Goal: Information Seeking & Learning: Check status

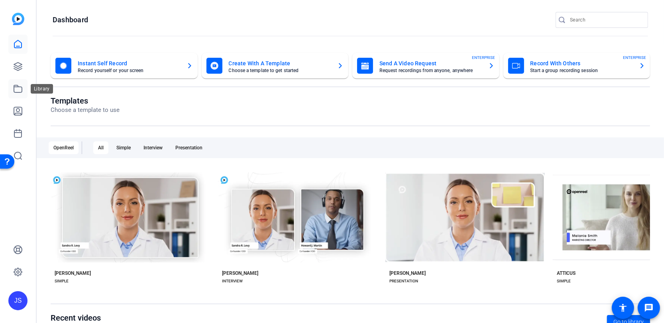
click at [20, 89] on icon at bounding box center [18, 89] width 10 height 10
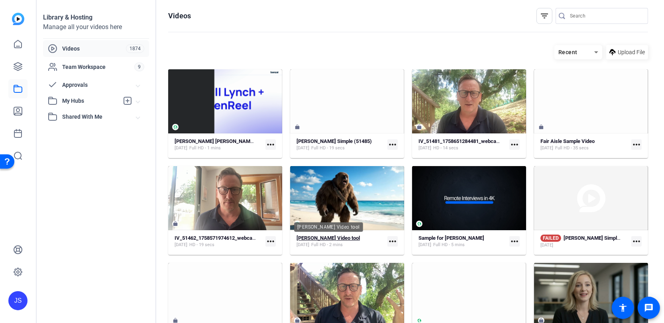
click at [321, 237] on strong "Merrill Video tool" at bounding box center [328, 238] width 63 height 6
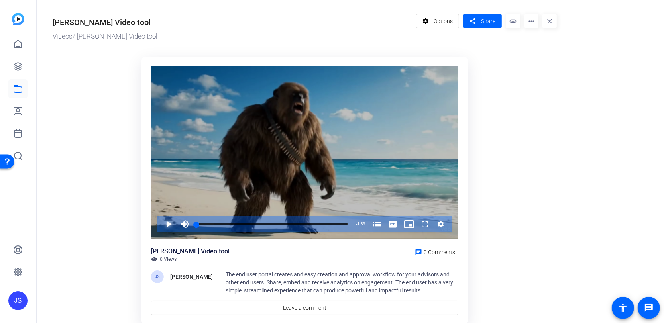
click at [161, 224] on span "Video Player" at bounding box center [161, 225] width 0 height 16
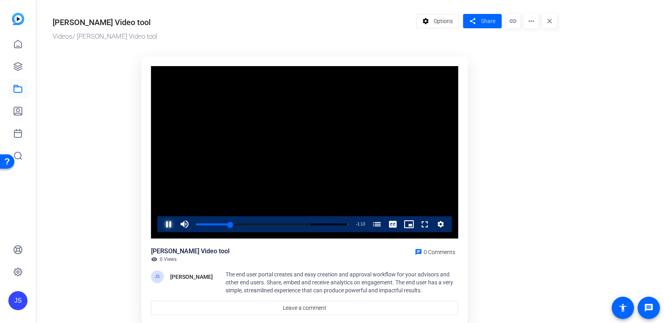
click at [161, 225] on span "Video Player" at bounding box center [161, 225] width 0 height 16
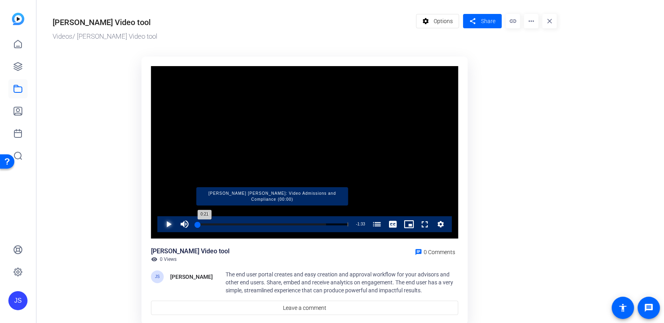
click at [198, 224] on div "Loaded : 85.37% 0:00 0:21 Merrill Lynch: Video Admissions and Compliance (00:00)" at bounding box center [273, 225] width 152 height 2
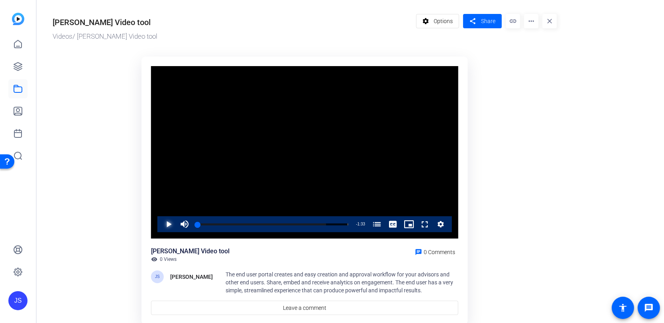
click at [161, 224] on span "Video Player" at bounding box center [161, 225] width 0 height 16
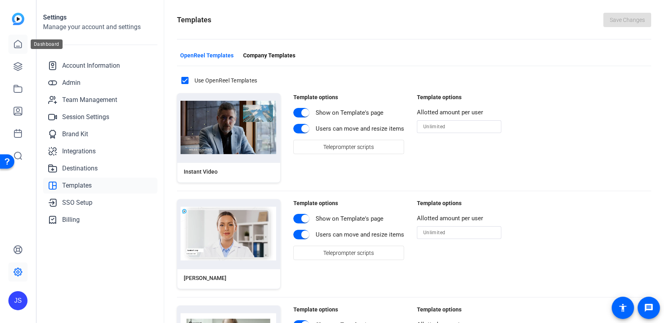
click at [18, 47] on icon at bounding box center [18, 44] width 10 height 10
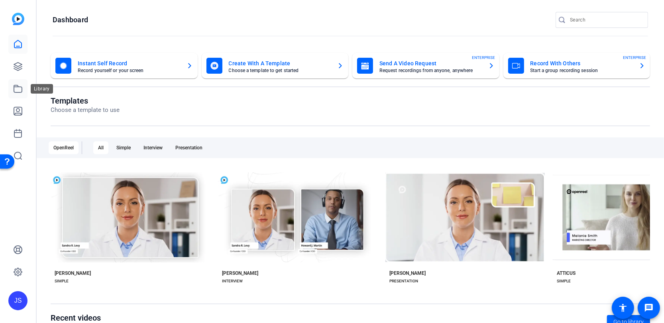
click at [19, 89] on icon at bounding box center [18, 89] width 10 height 10
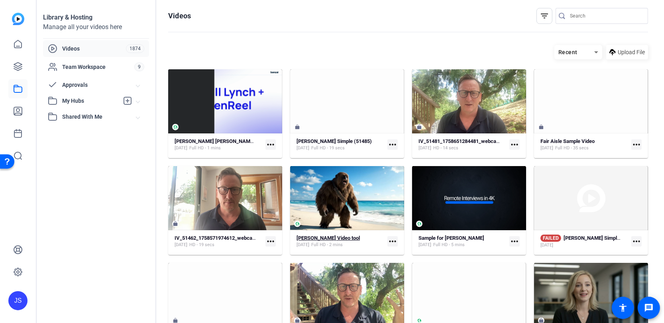
click at [315, 239] on strong "Merrill Video tool" at bounding box center [328, 238] width 63 height 6
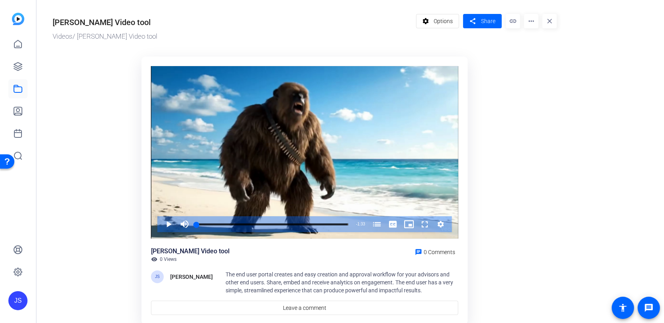
click at [448, 23] on span "Options" at bounding box center [443, 21] width 19 height 15
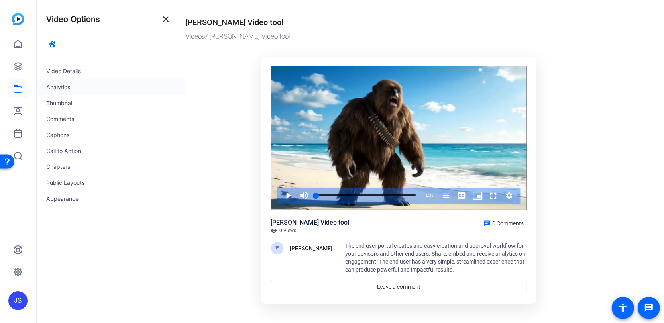
click at [54, 86] on div "Analytics" at bounding box center [111, 87] width 148 height 16
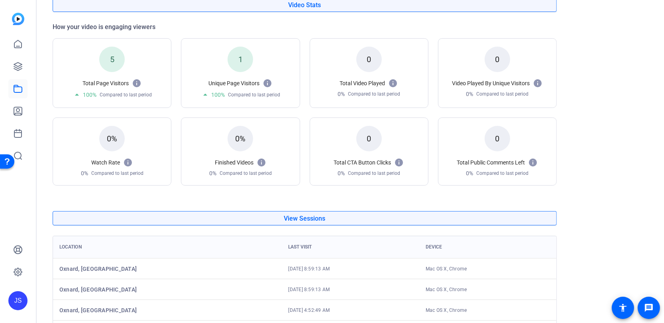
scroll to position [92, 0]
click at [17, 91] on icon at bounding box center [18, 89] width 10 height 10
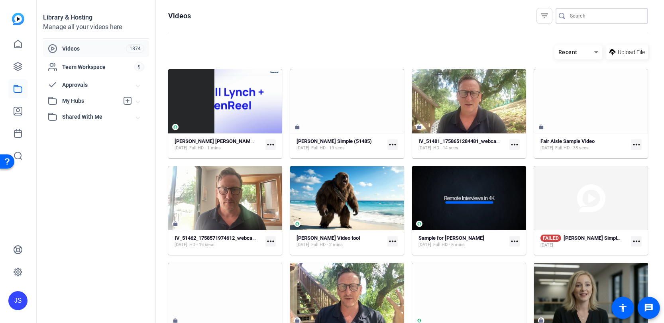
click at [575, 14] on input "Search" at bounding box center [606, 16] width 72 height 10
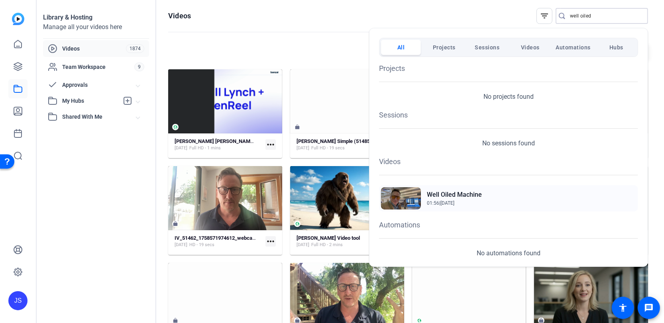
type input "well oiled"
click at [439, 192] on h2 "Well Oiled Machine" at bounding box center [454, 195] width 55 height 10
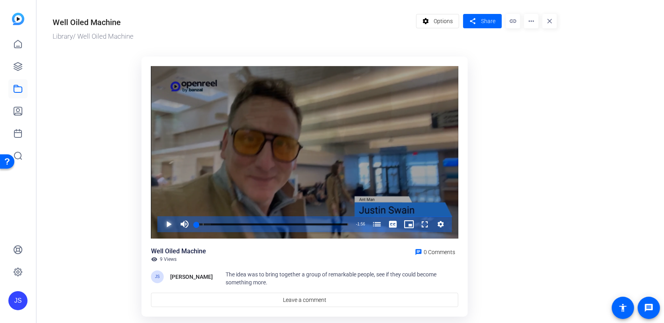
click at [161, 224] on span "Video Player" at bounding box center [161, 225] width 0 height 16
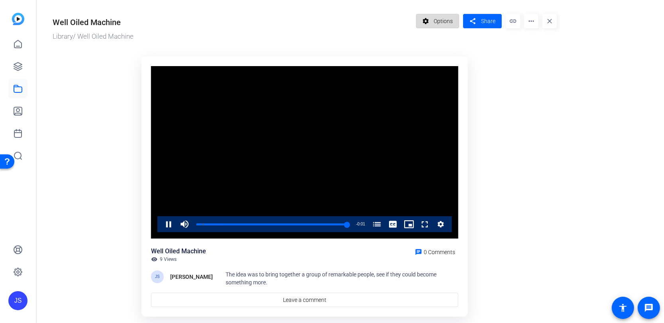
click at [441, 22] on span "Options" at bounding box center [443, 21] width 19 height 15
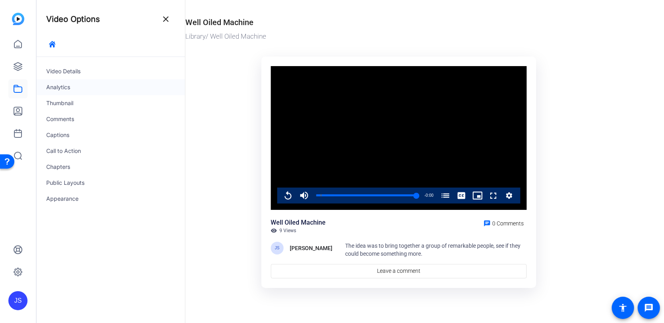
click at [56, 87] on div "Analytics" at bounding box center [111, 87] width 148 height 16
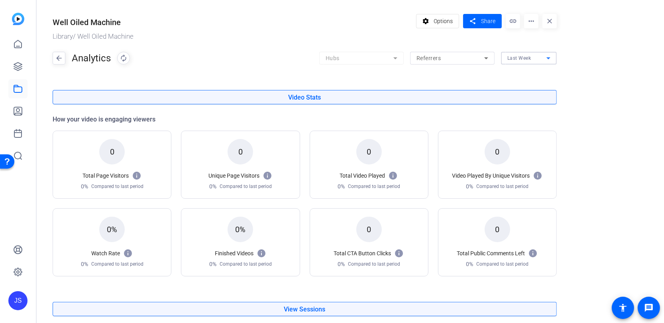
click at [550, 58] on icon at bounding box center [549, 58] width 10 height 10
click at [524, 102] on span "All Time" at bounding box center [518, 102] width 20 height 10
